Goal: Check status: Check status

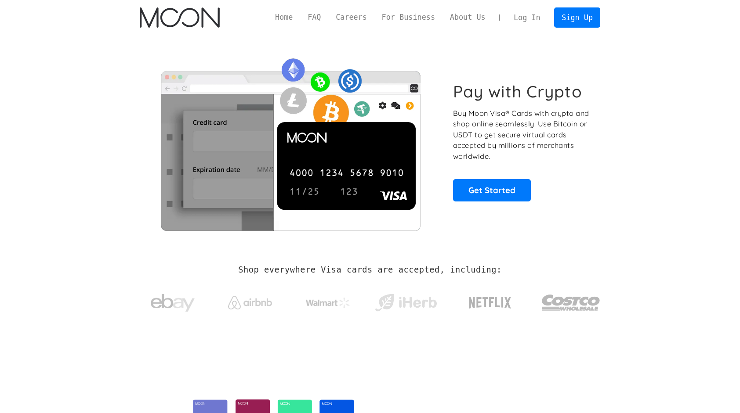
click at [539, 16] on link "Log In" at bounding box center [526, 17] width 41 height 19
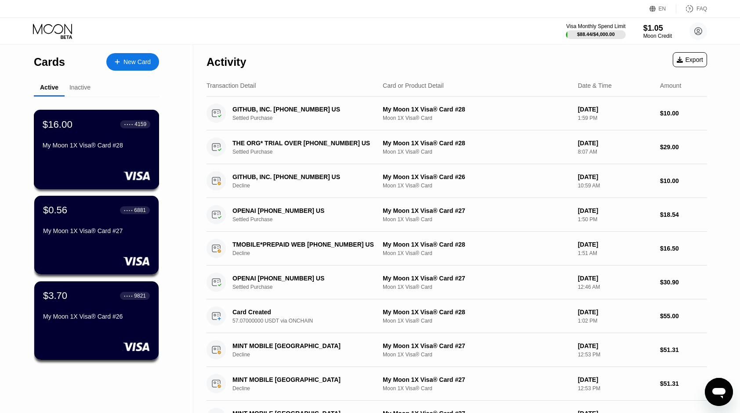
click at [131, 144] on div "My Moon 1X Visa® Card #28" at bounding box center [97, 145] width 108 height 7
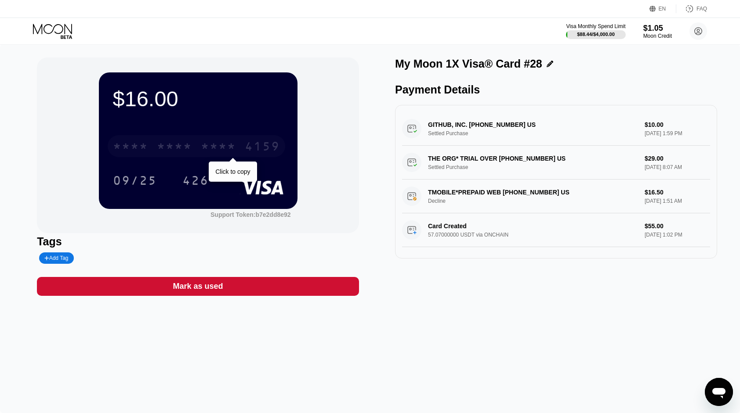
click at [256, 152] on div "4159" at bounding box center [262, 148] width 35 height 14
